Goal: Transaction & Acquisition: Purchase product/service

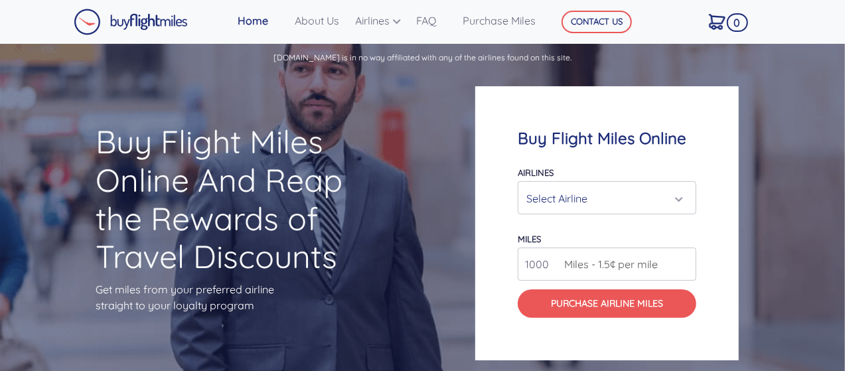
click at [592, 201] on div "Select Airline" at bounding box center [602, 198] width 153 height 25
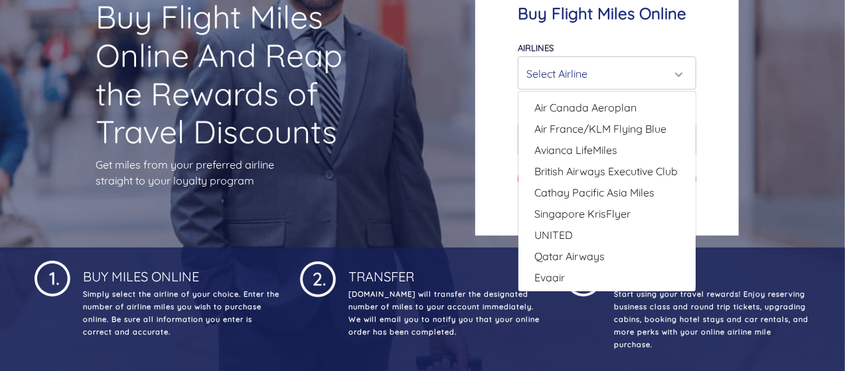
scroll to position [133, 0]
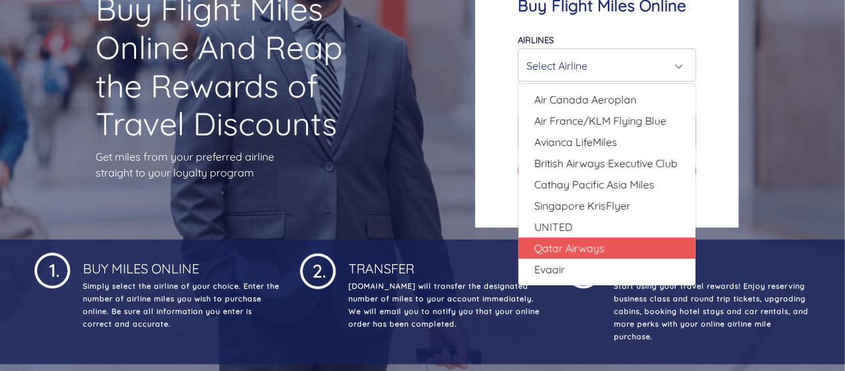
click at [606, 243] on link "Qatar Airways" at bounding box center [606, 248] width 177 height 21
select select "Qatar Airways"
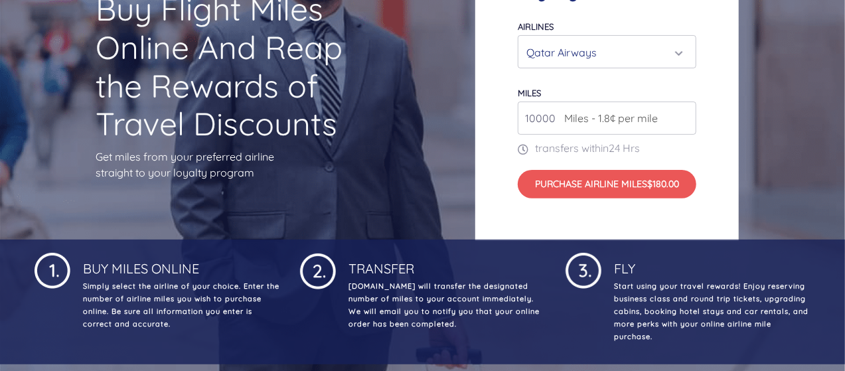
scroll to position [66, 0]
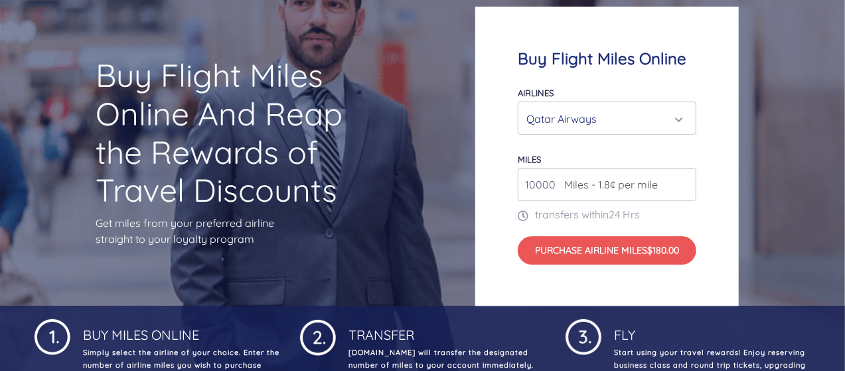
click at [567, 181] on span "Miles - 1.8¢ per mile" at bounding box center [607, 185] width 100 height 16
click at [683, 181] on input "11000" at bounding box center [607, 184] width 178 height 33
click at [683, 181] on input "12000" at bounding box center [607, 184] width 178 height 33
click at [683, 181] on input "13000" at bounding box center [607, 184] width 178 height 33
click at [683, 181] on input "14000" at bounding box center [607, 184] width 178 height 33
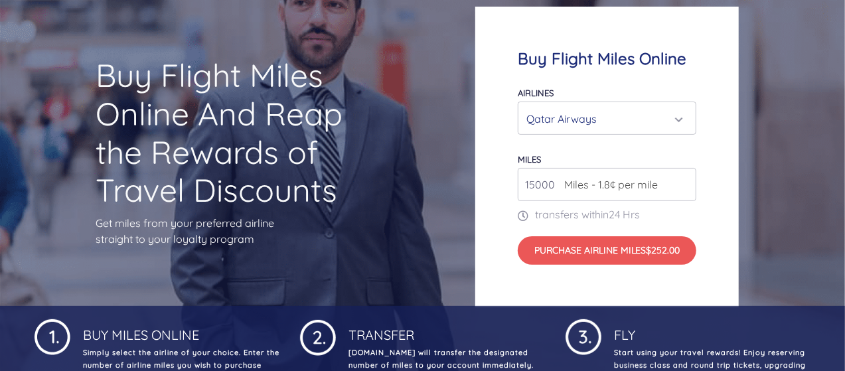
click at [683, 181] on input "15000" at bounding box center [607, 184] width 178 height 33
click at [683, 181] on input "16000" at bounding box center [607, 184] width 178 height 33
click at [683, 181] on input "17000" at bounding box center [607, 184] width 178 height 33
click at [683, 181] on input "18000" at bounding box center [607, 184] width 178 height 33
click at [683, 181] on input "19000" at bounding box center [607, 184] width 178 height 33
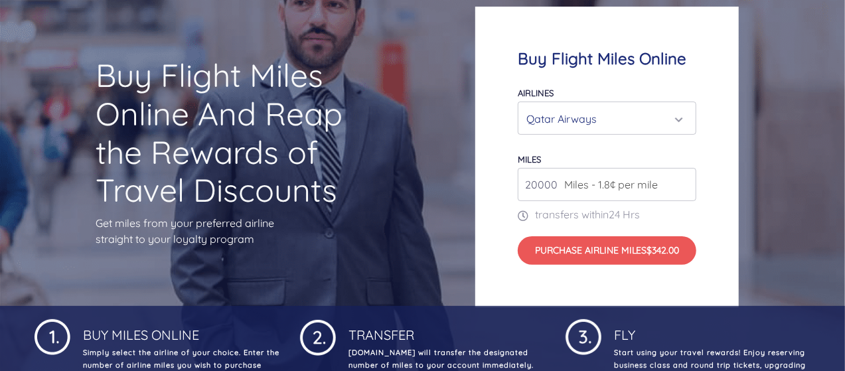
click at [683, 181] on input "20000" at bounding box center [607, 184] width 178 height 33
click at [683, 181] on input "21000" at bounding box center [607, 184] width 178 height 33
click at [683, 181] on input "22000" at bounding box center [607, 184] width 178 height 33
click at [683, 181] on input "23000" at bounding box center [607, 184] width 178 height 33
click at [683, 181] on input "24000" at bounding box center [607, 184] width 178 height 33
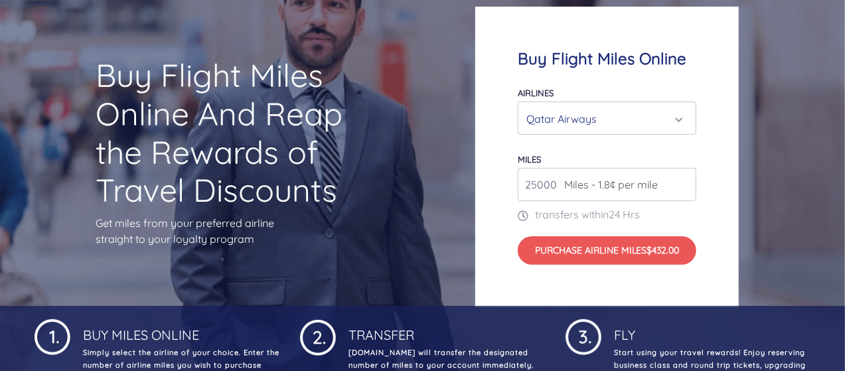
click at [683, 181] on input "25000" at bounding box center [607, 184] width 178 height 33
click at [683, 181] on input "26000" at bounding box center [607, 184] width 178 height 33
click at [683, 181] on input "27000" at bounding box center [607, 184] width 178 height 33
click at [683, 181] on input "28000" at bounding box center [607, 184] width 178 height 33
click at [683, 181] on input "29000" at bounding box center [607, 184] width 178 height 33
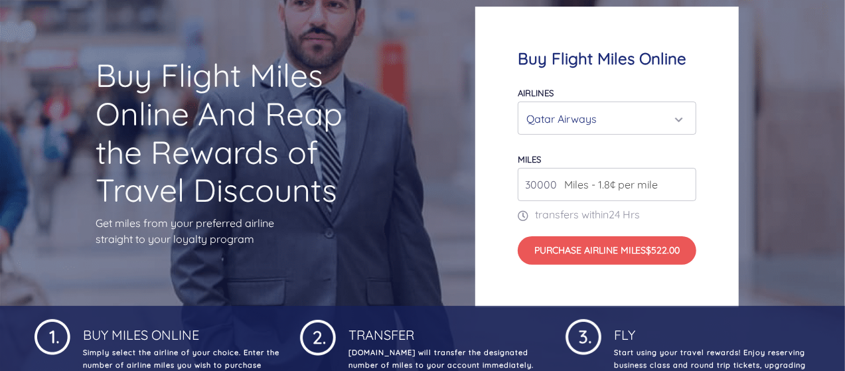
click at [683, 181] on input "30000" at bounding box center [607, 184] width 178 height 33
click at [683, 181] on input "31000" at bounding box center [607, 184] width 178 height 33
click at [683, 181] on input "32000" at bounding box center [607, 184] width 178 height 33
click at [683, 181] on input "33000" at bounding box center [607, 184] width 178 height 33
click at [683, 181] on input "34000" at bounding box center [607, 184] width 178 height 33
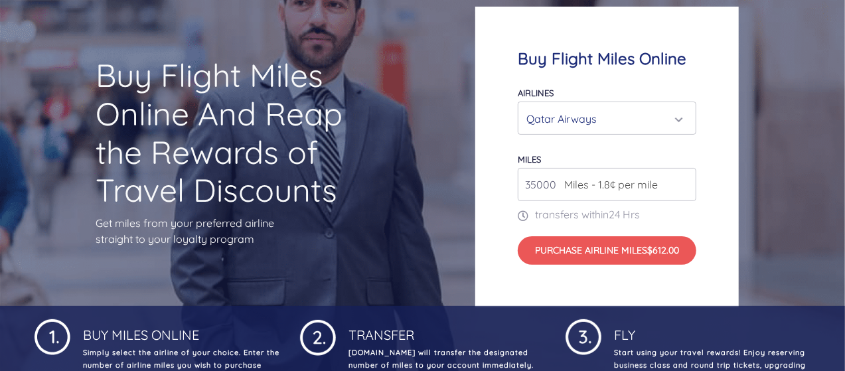
type input "35000"
click at [683, 181] on input "35000" at bounding box center [607, 184] width 178 height 33
drag, startPoint x: 538, startPoint y: 184, endPoint x: 563, endPoint y: 185, distance: 24.6
click at [563, 185] on div "35000 Miles - 1.8¢ per mile" at bounding box center [607, 184] width 178 height 33
